Goal: Find specific page/section: Find specific page/section

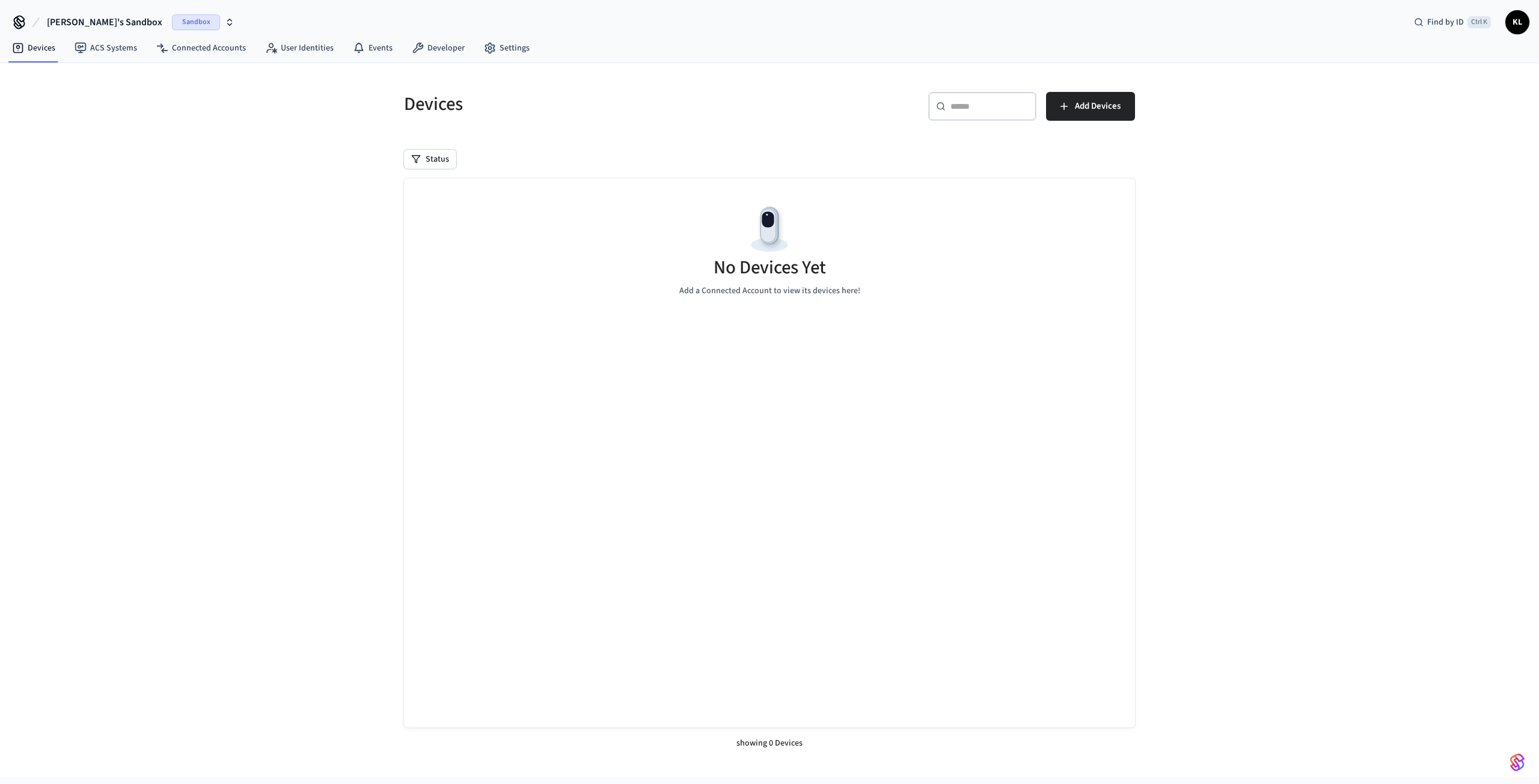
click at [186, 25] on button "[PERSON_NAME]'s Sandbox Sandbox" at bounding box center [141, 22] width 195 height 25
click at [146, 93] on span "Production" at bounding box center [158, 100] width 48 height 16
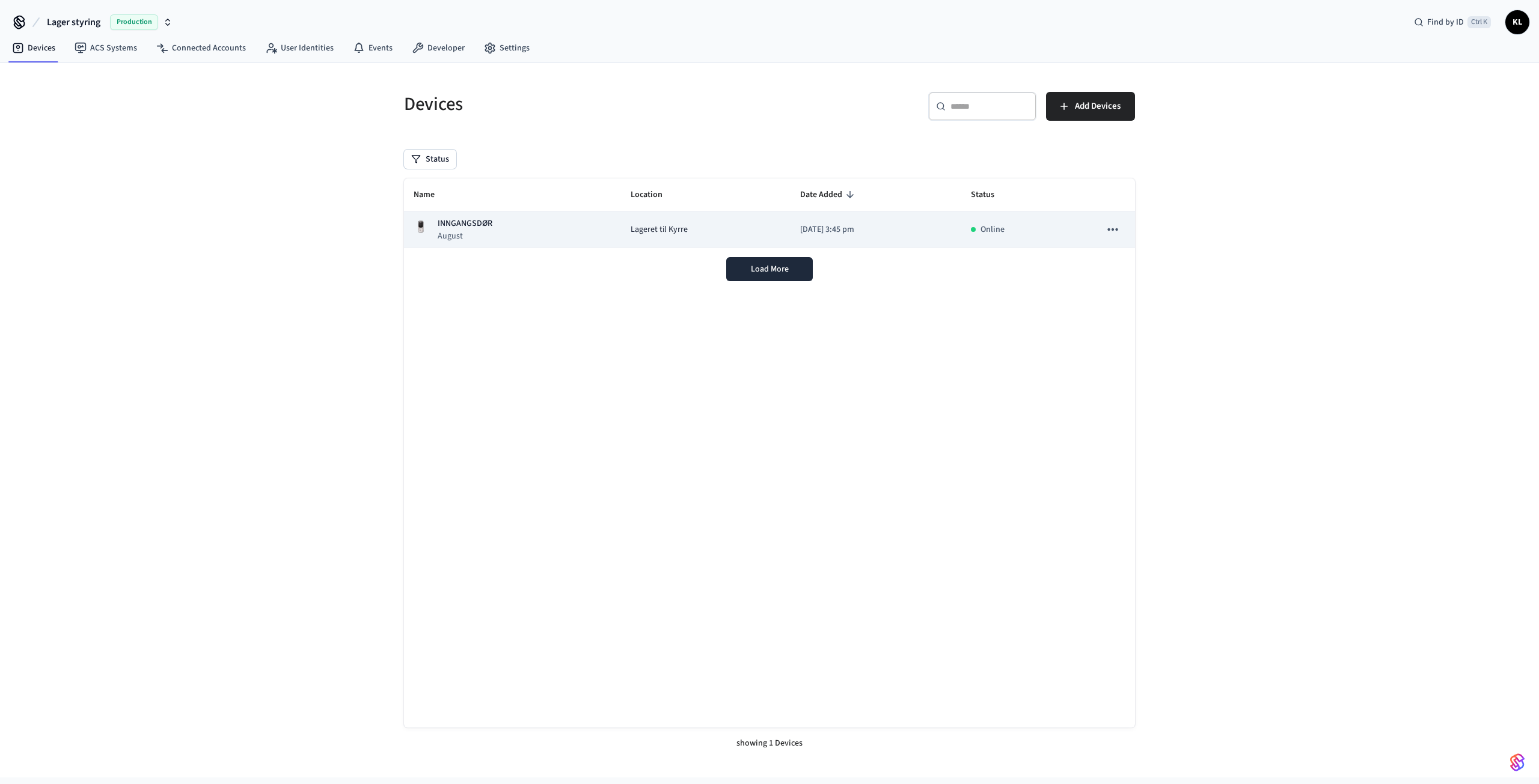
click at [631, 235] on span "Lageret til Kyrre" at bounding box center [659, 229] width 57 height 13
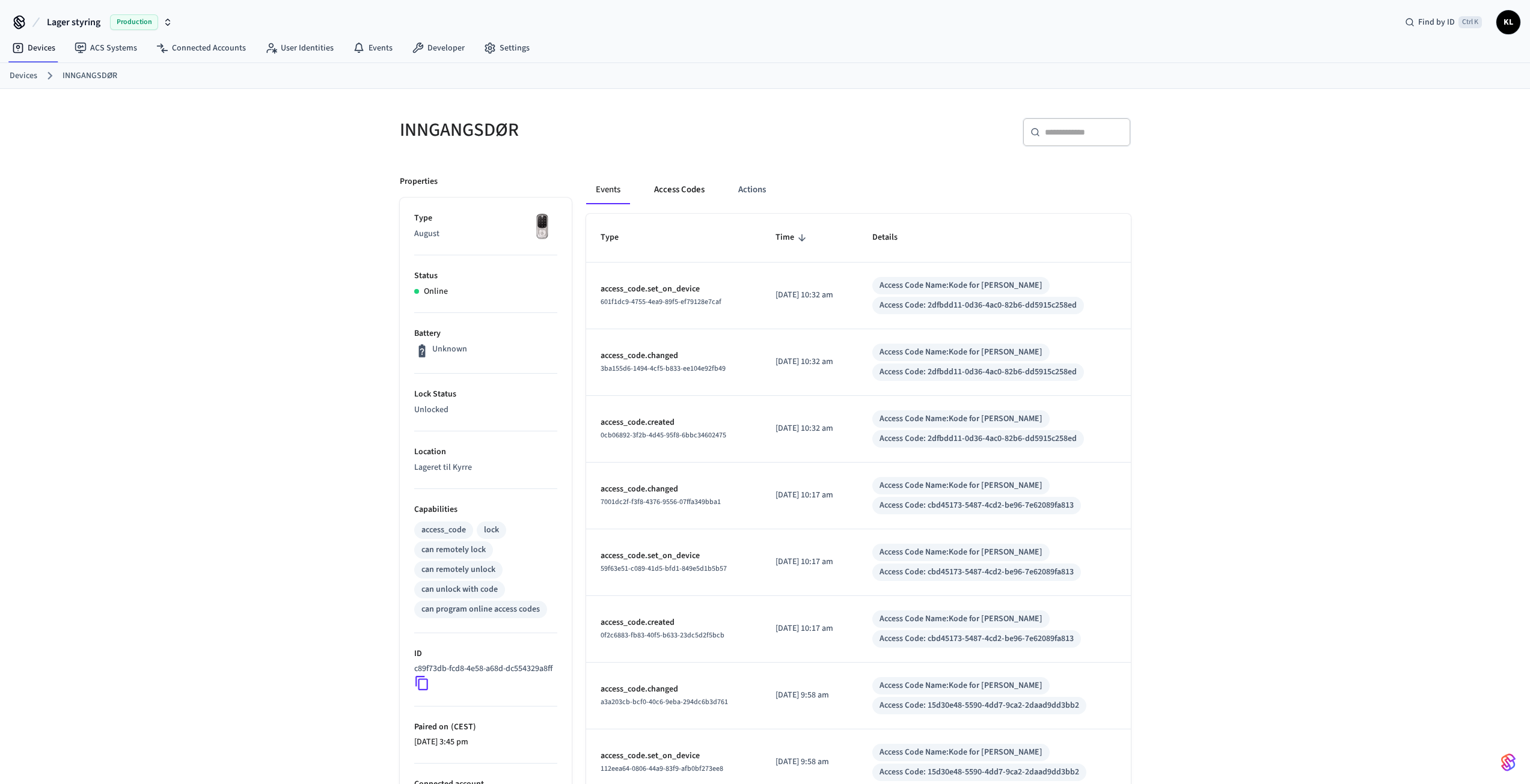
click at [666, 186] on button "Access Codes" at bounding box center [679, 190] width 70 height 28
